Goal: Task Accomplishment & Management: Use online tool/utility

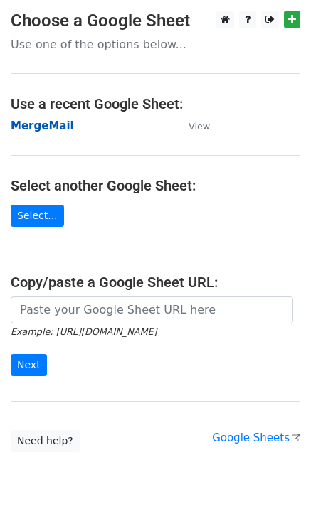
click at [50, 129] on strong "MergeMail" at bounding box center [42, 126] width 63 height 13
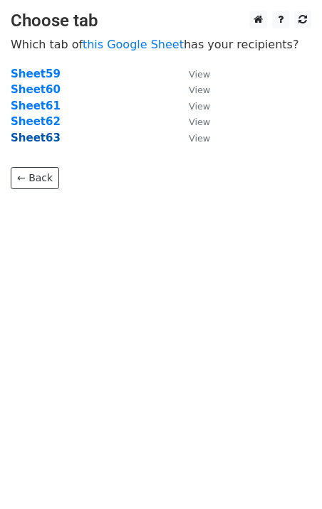
click at [25, 142] on strong "Sheet63" at bounding box center [36, 138] width 50 height 13
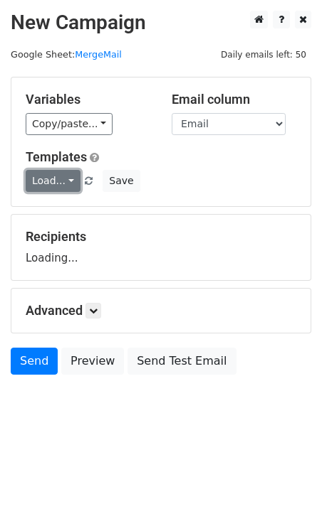
click at [54, 174] on link "Load..." at bounding box center [53, 181] width 55 height 22
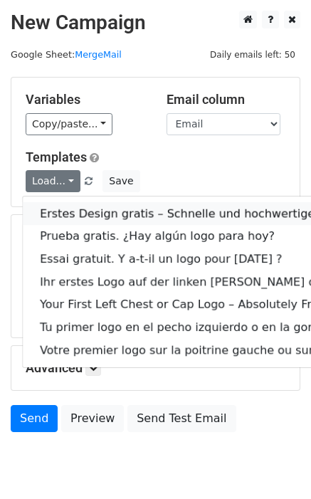
click at [102, 213] on link "Erstes Design gratis – Schnelle und hochwertige Digitalisierung!" at bounding box center [276, 213] width 507 height 23
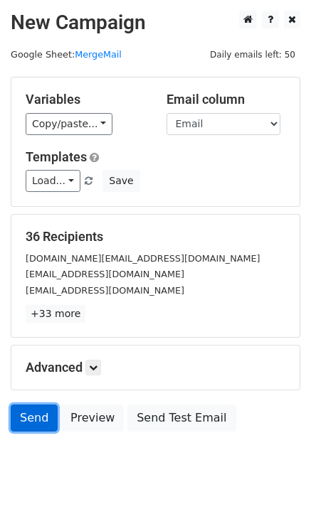
click at [35, 415] on link "Send" at bounding box center [34, 418] width 47 height 27
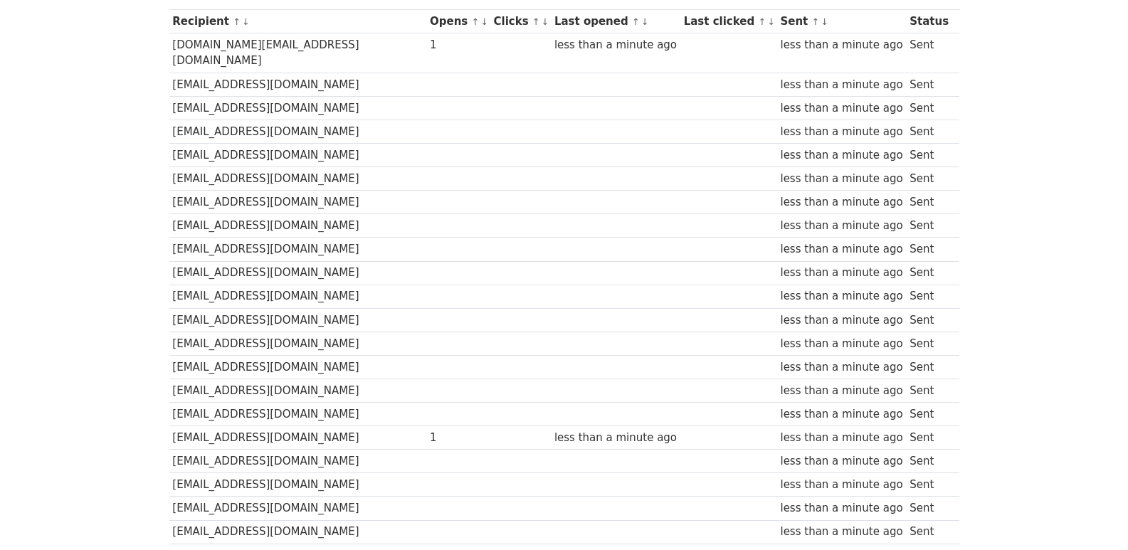
scroll to position [661, 0]
